Goal: Information Seeking & Learning: Learn about a topic

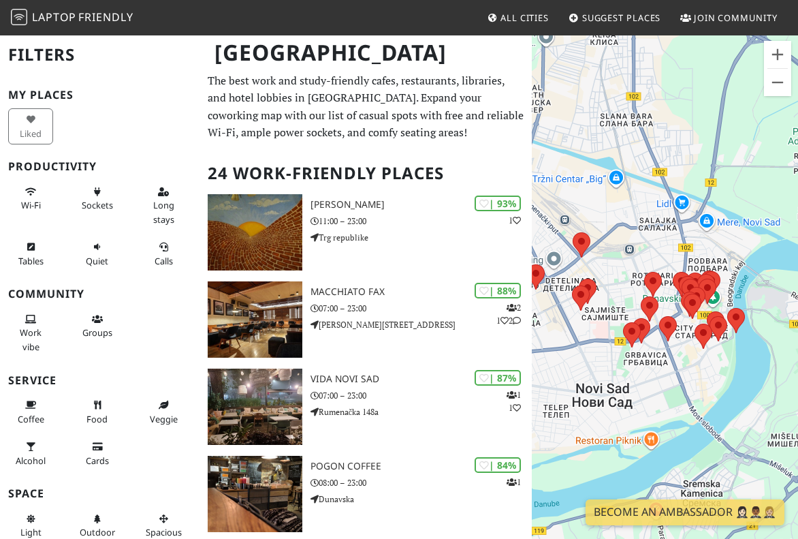
click at [784, 68] on div at bounding box center [777, 68] width 20 height 1
click at [777, 54] on button "Zoom in" at bounding box center [777, 54] width 27 height 27
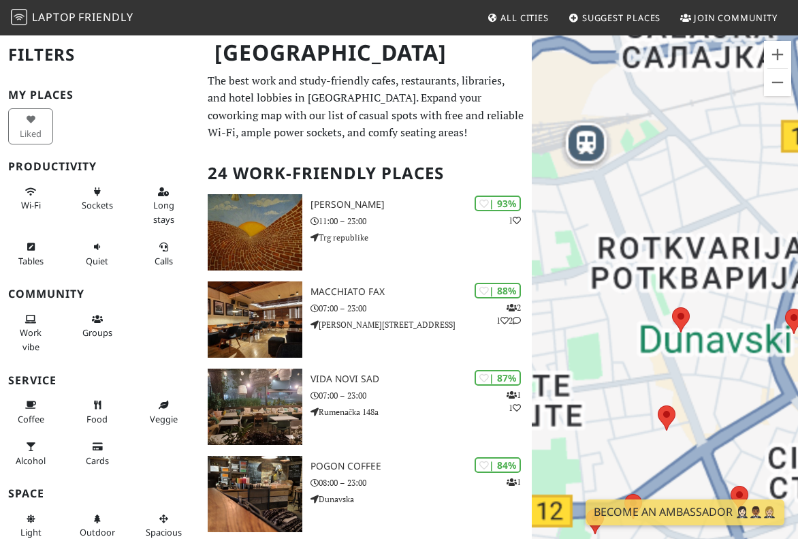
drag, startPoint x: 650, startPoint y: 220, endPoint x: 715, endPoint y: 275, distance: 85.0
click at [715, 275] on div at bounding box center [665, 303] width 266 height 539
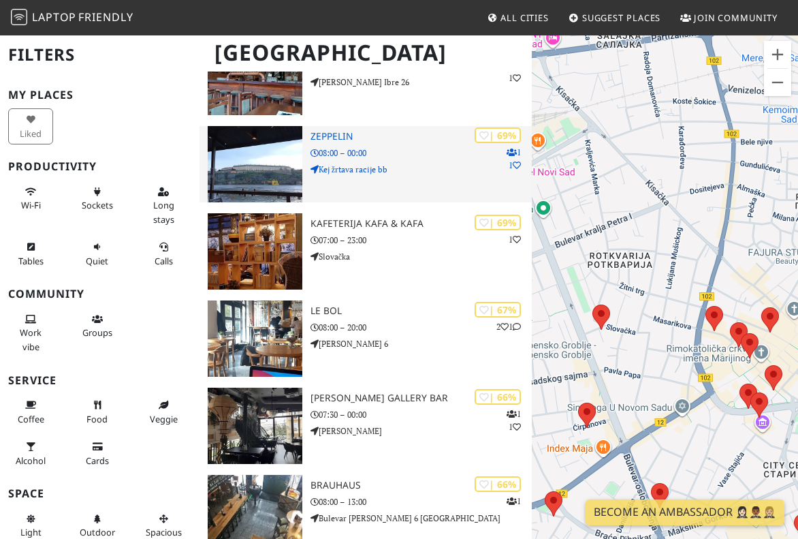
scroll to position [1123, 0]
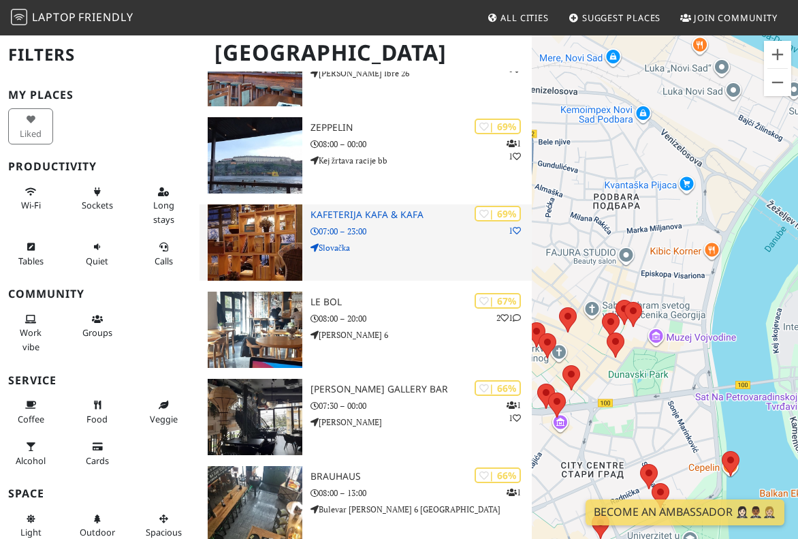
click at [396, 229] on p "07:00 – 23:00" at bounding box center [421, 231] width 222 height 13
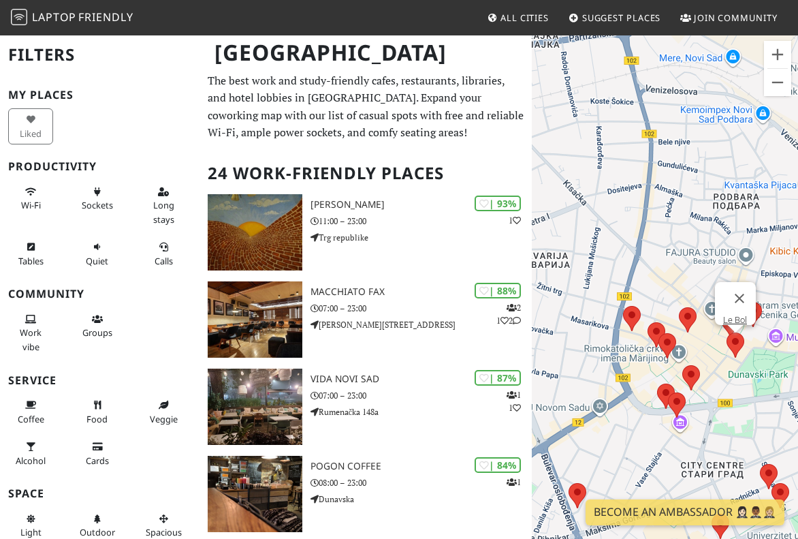
scroll to position [0, 0]
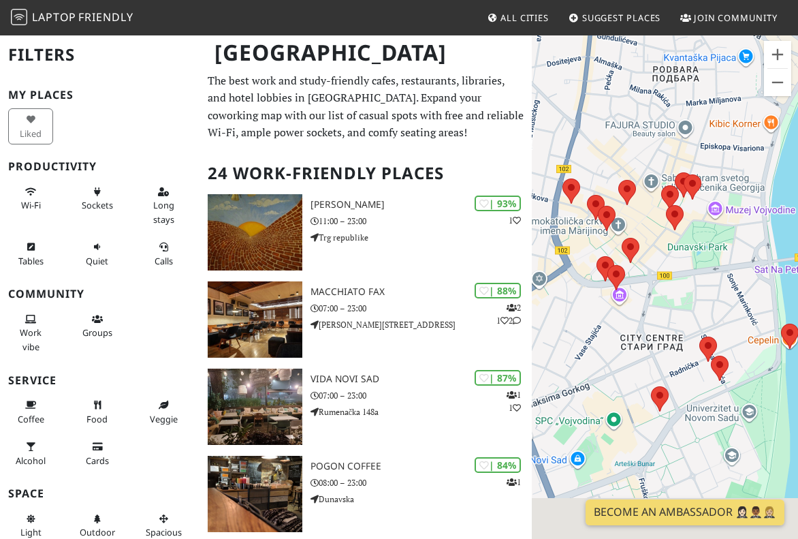
drag, startPoint x: 712, startPoint y: 336, endPoint x: 713, endPoint y: 206, distance: 130.0
click at [713, 206] on div at bounding box center [665, 303] width 266 height 539
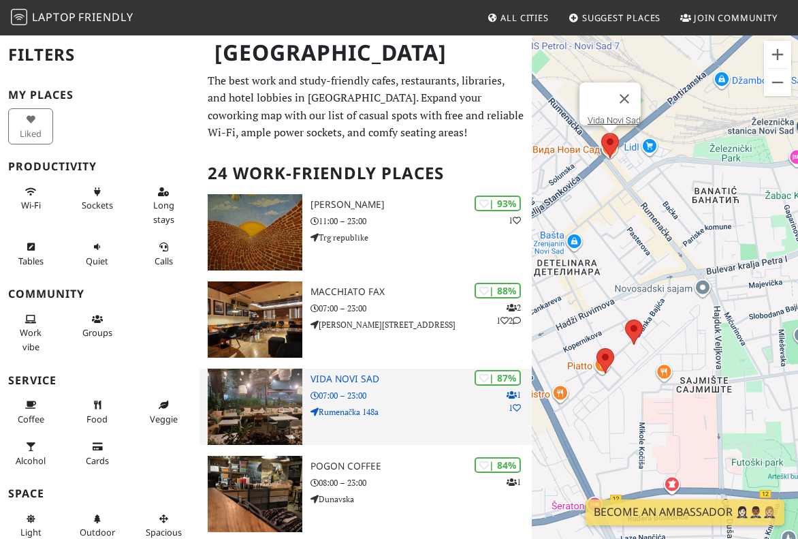
scroll to position [59, 0]
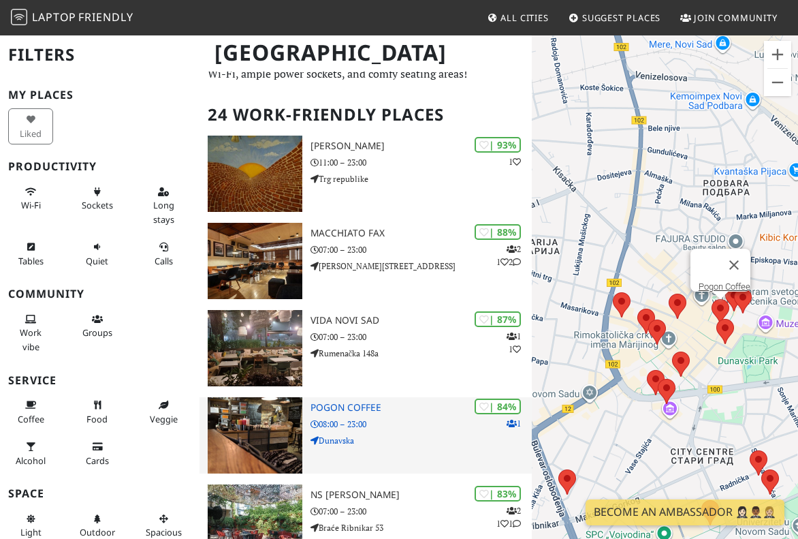
click at [408, 440] on p "Dunavska" at bounding box center [421, 440] width 222 height 13
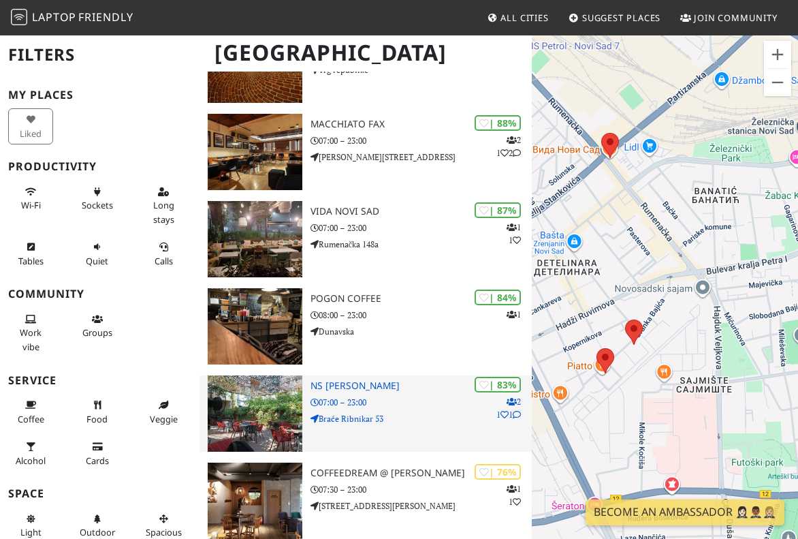
scroll to position [181, 0]
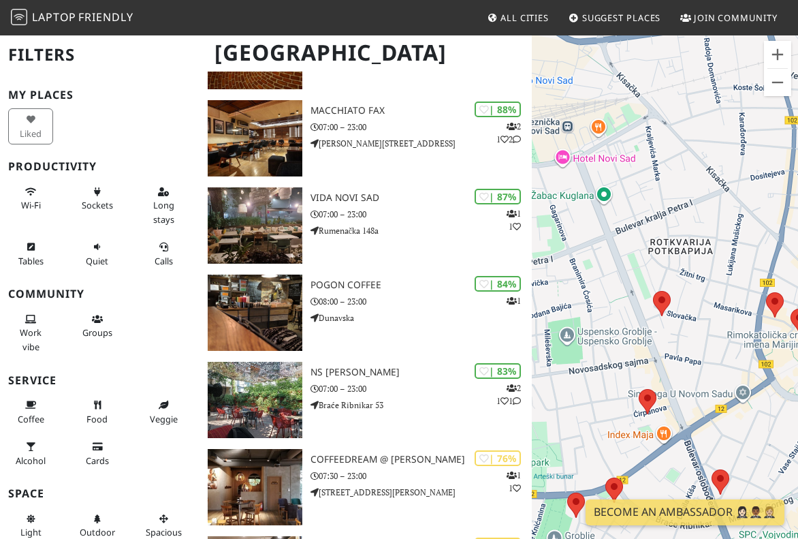
drag, startPoint x: 729, startPoint y: 236, endPoint x: 627, endPoint y: 236, distance: 102.1
click at [627, 236] on div at bounding box center [665, 303] width 266 height 539
drag, startPoint x: 711, startPoint y: 222, endPoint x: 673, endPoint y: 244, distance: 43.9
click at [673, 244] on div at bounding box center [665, 303] width 266 height 539
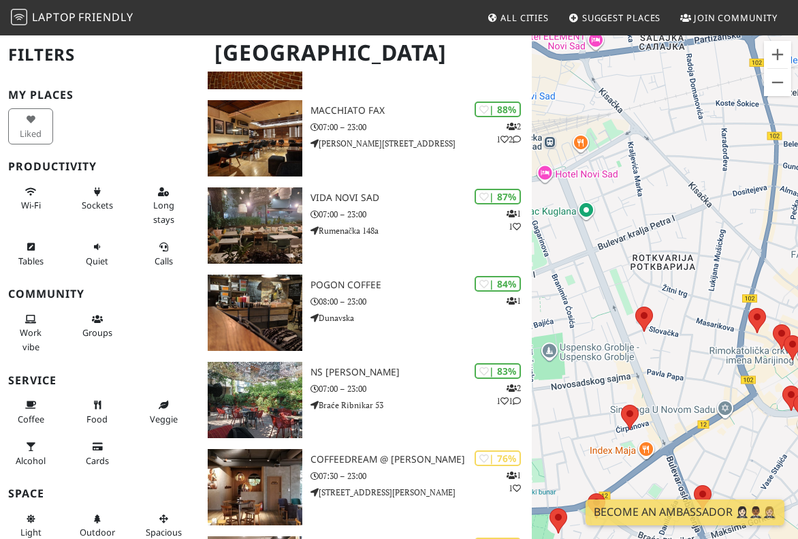
click at [672, 233] on div at bounding box center [665, 303] width 266 height 539
drag, startPoint x: 688, startPoint y: 231, endPoint x: 665, endPoint y: 321, distance: 93.3
click at [665, 321] on div at bounding box center [665, 303] width 266 height 539
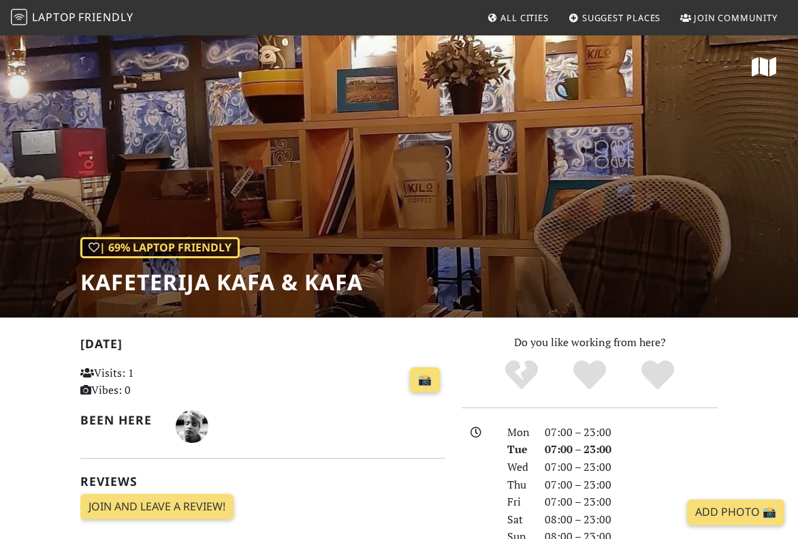
click at [443, 168] on div "| 69% Laptop Friendly Kafeterija Kafa & Kafa" at bounding box center [399, 175] width 798 height 283
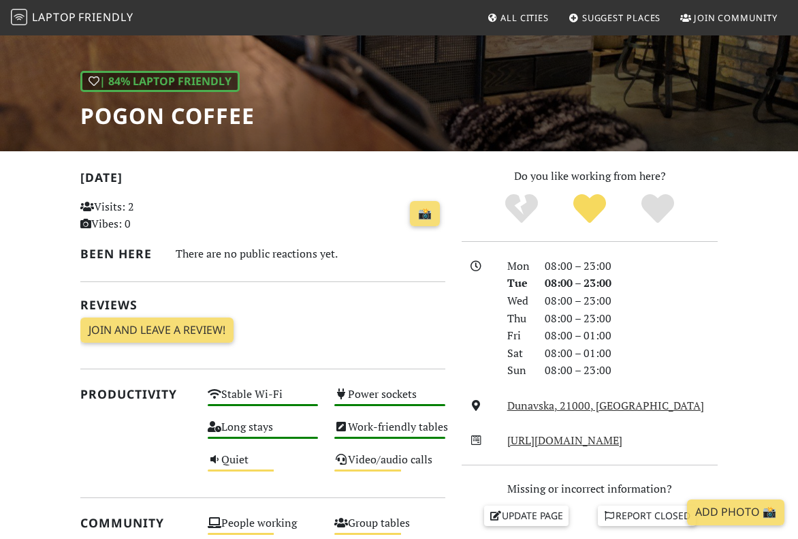
scroll to position [167, 0]
